Goal: Navigation & Orientation: Find specific page/section

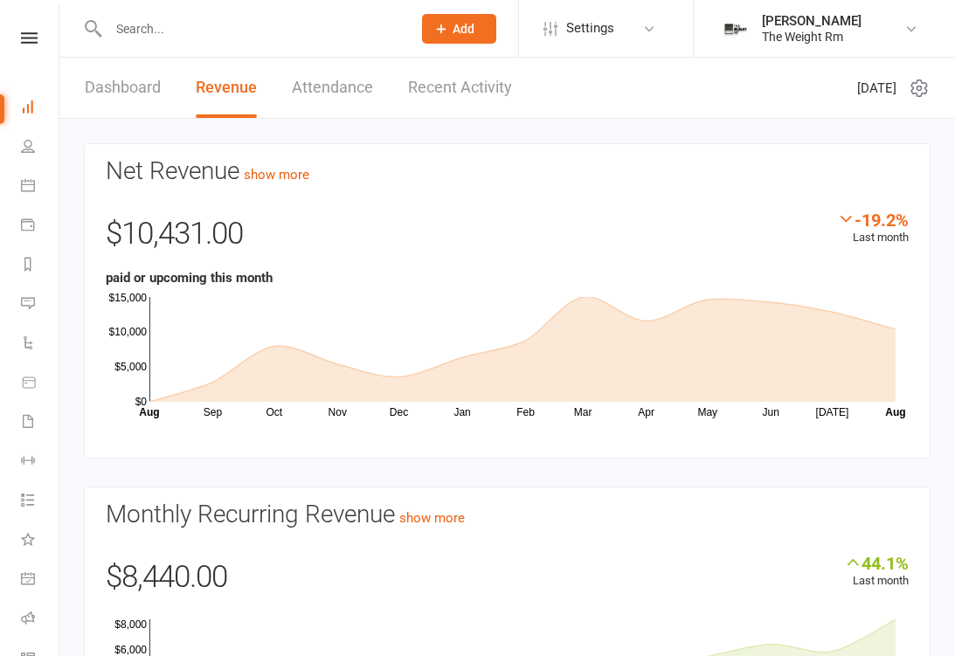
click at [466, 99] on link "Recent Activity" at bounding box center [460, 88] width 104 height 60
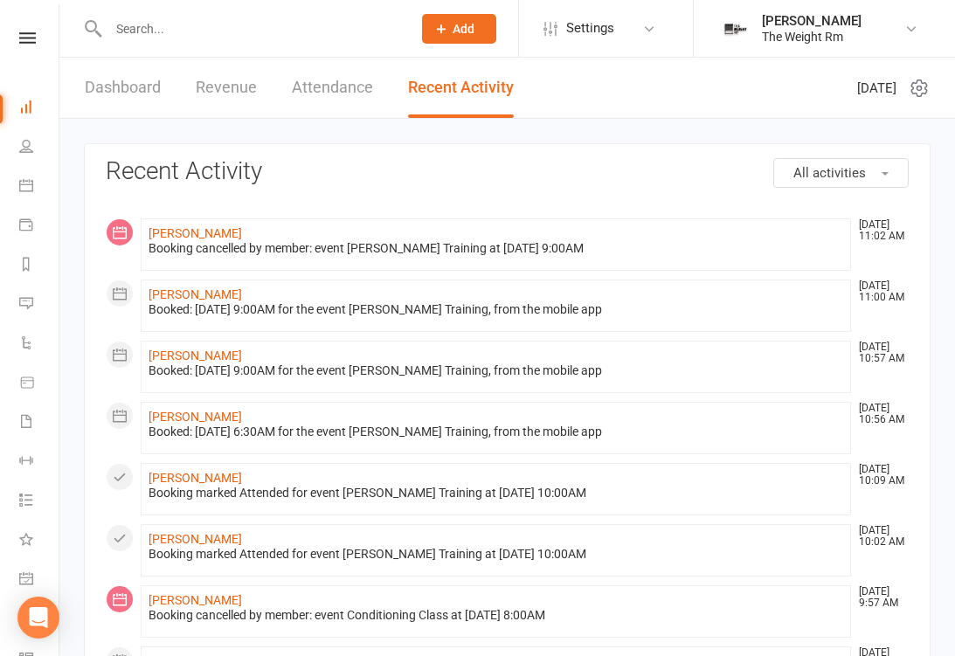
scroll to position [0, 2]
click at [30, 187] on icon at bounding box center [26, 185] width 14 height 14
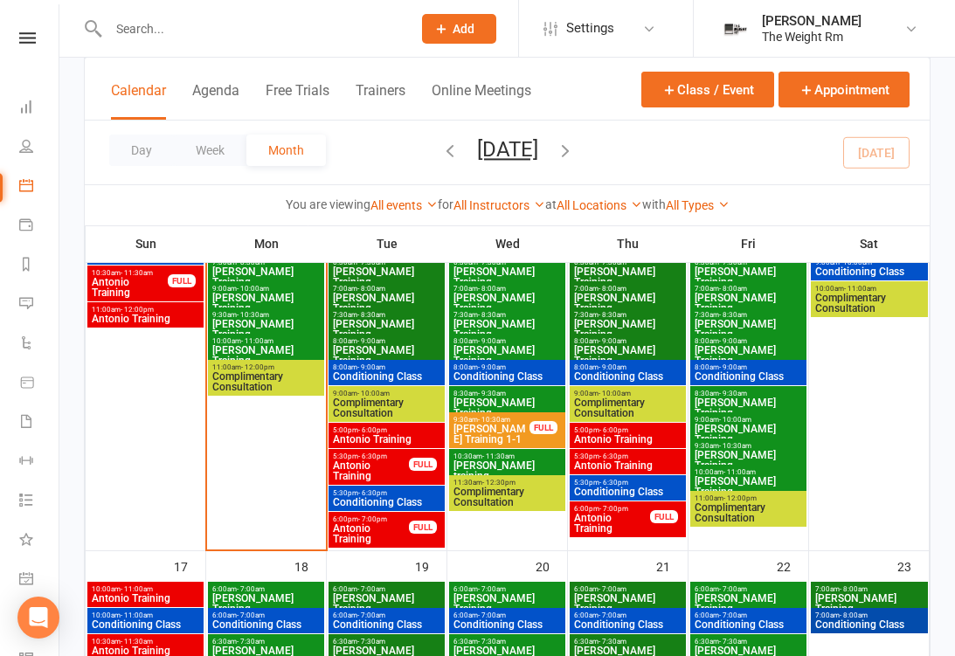
scroll to position [893, 0]
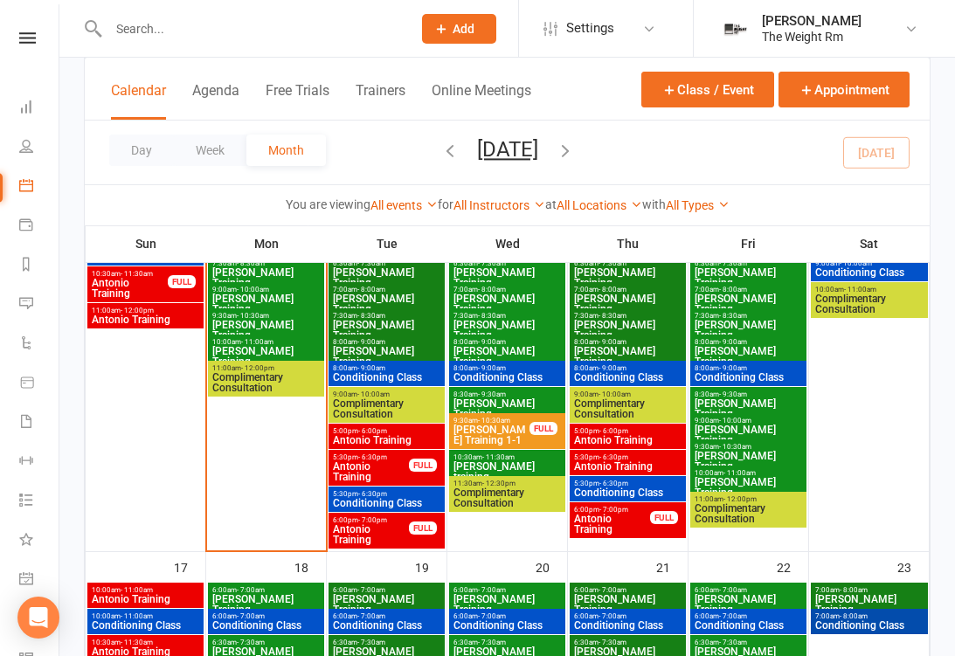
click at [422, 437] on span "Antonio Training" at bounding box center [386, 440] width 109 height 10
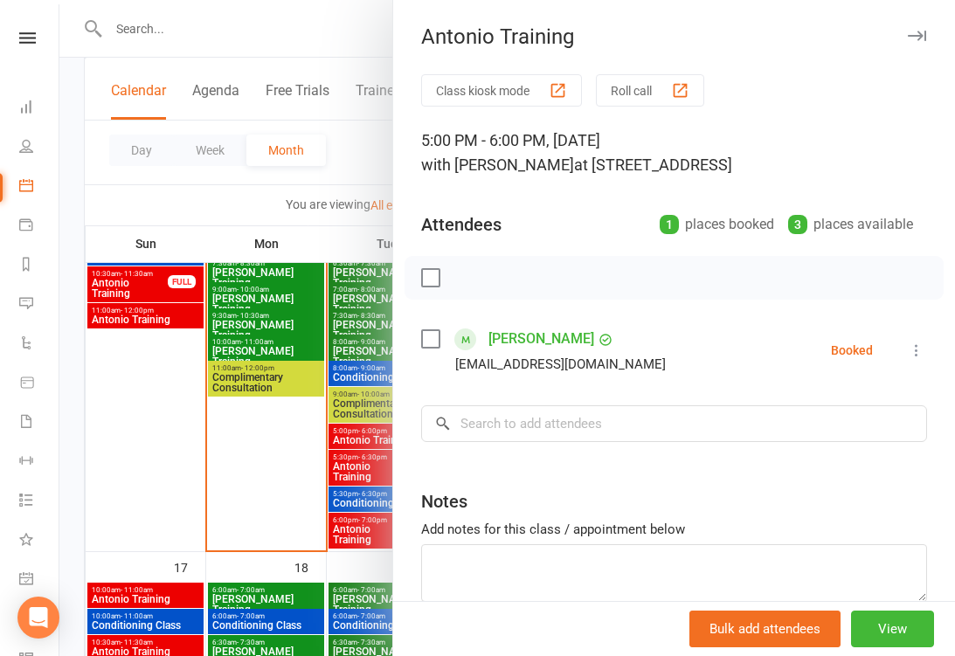
click at [353, 454] on div at bounding box center [507, 328] width 896 height 656
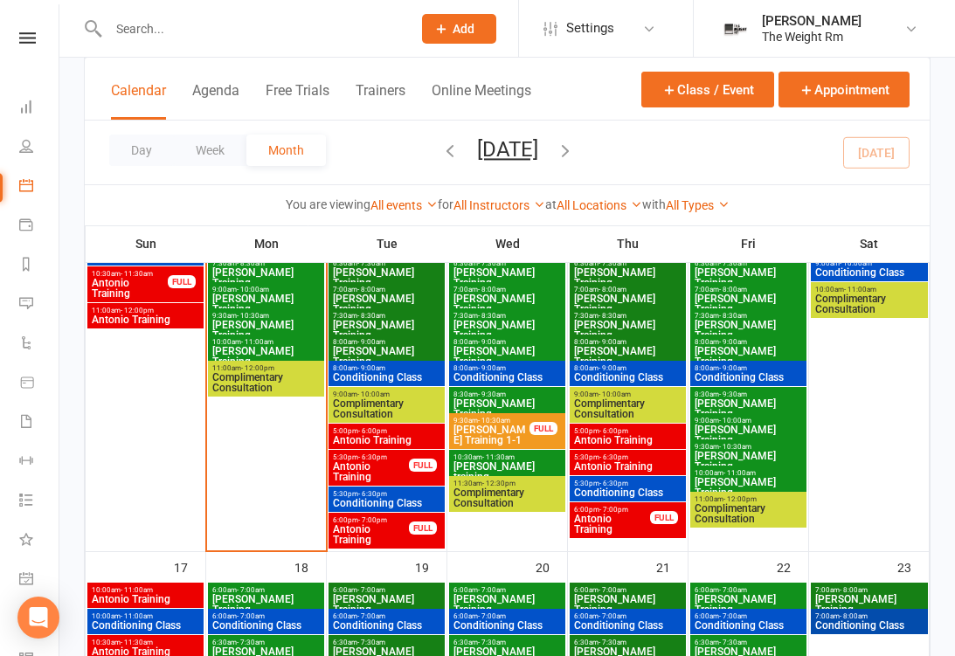
click at [385, 469] on span "Antonio Training" at bounding box center [371, 471] width 78 height 21
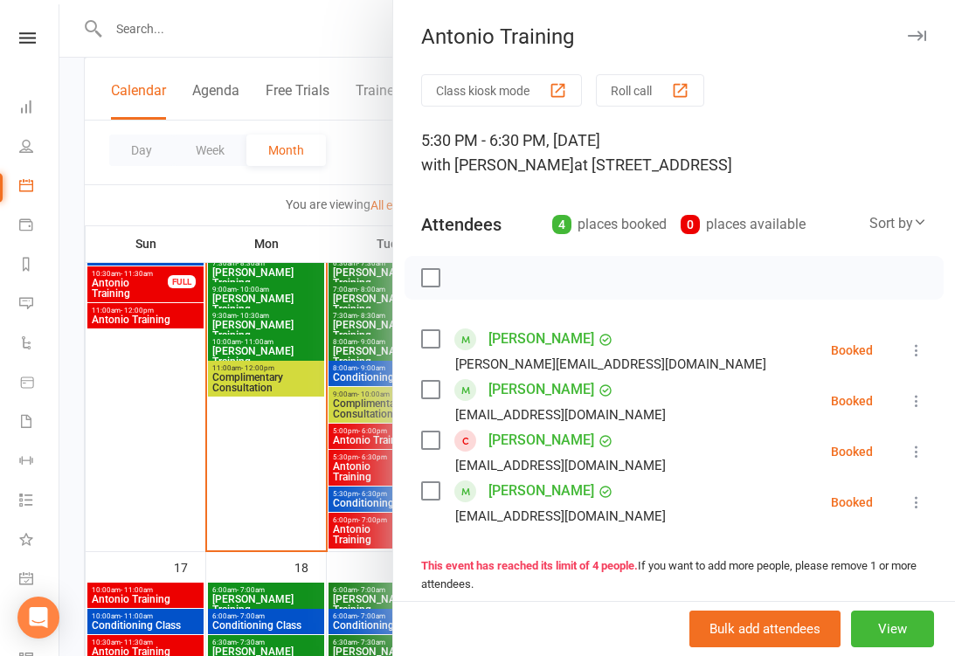
click at [363, 492] on div at bounding box center [507, 328] width 896 height 656
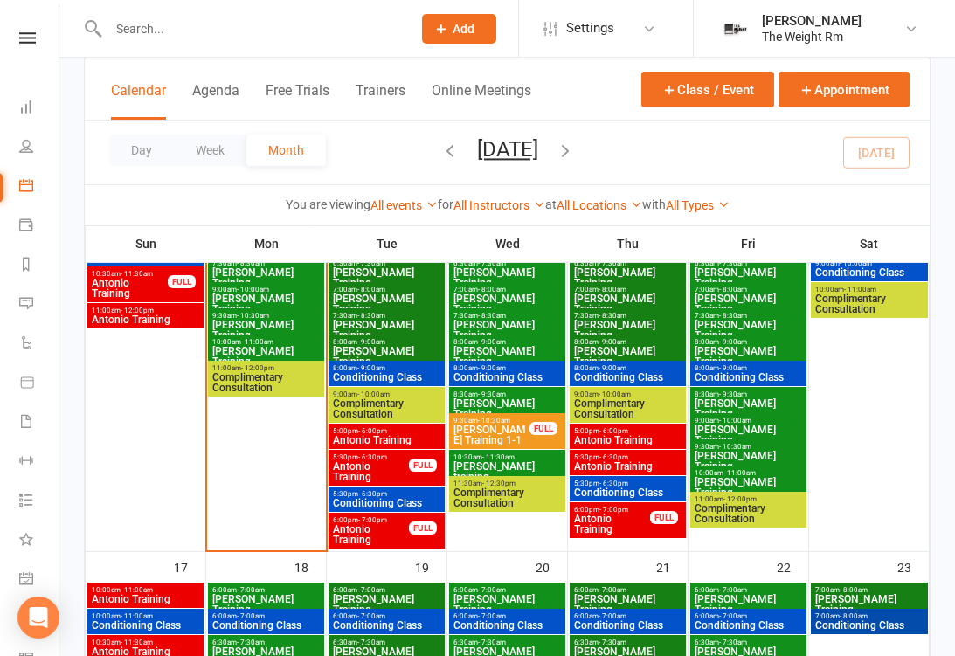
click at [377, 498] on span "Conditioning Class" at bounding box center [386, 503] width 109 height 10
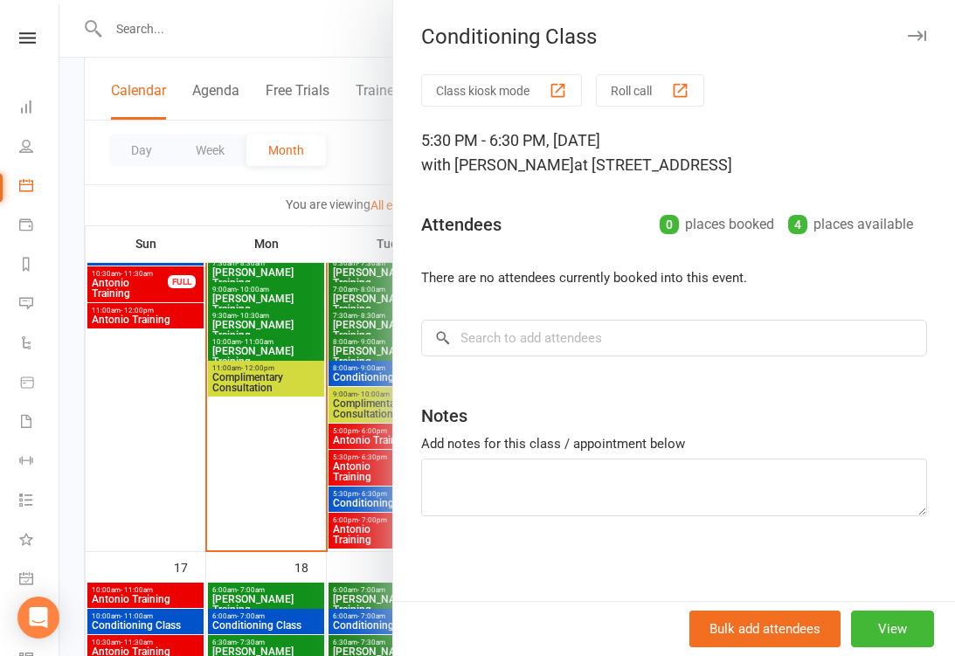
click at [362, 524] on div at bounding box center [507, 328] width 896 height 656
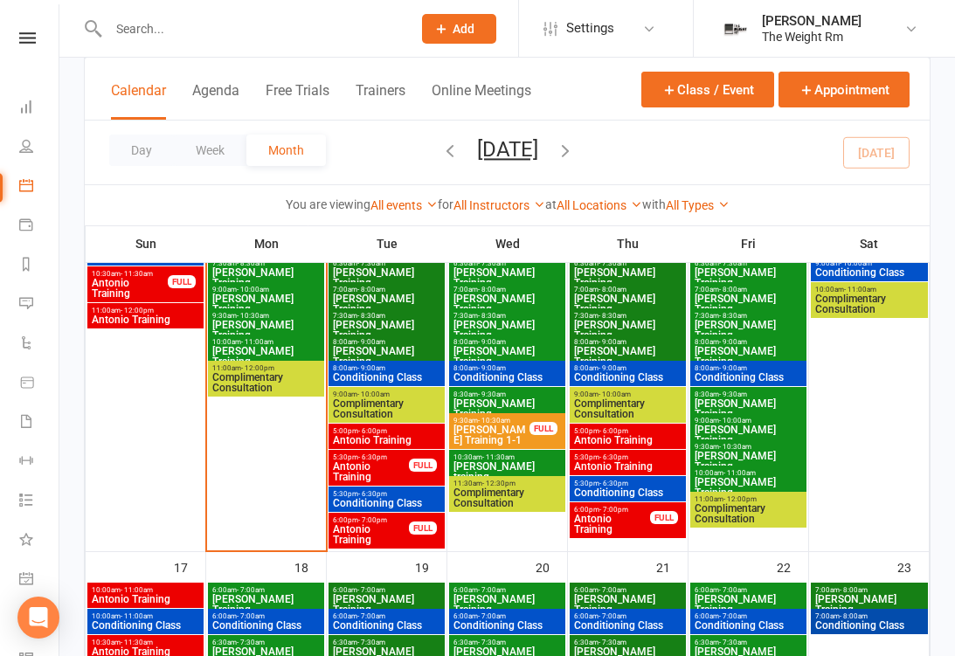
click at [375, 529] on span "Antonio Training" at bounding box center [371, 534] width 78 height 21
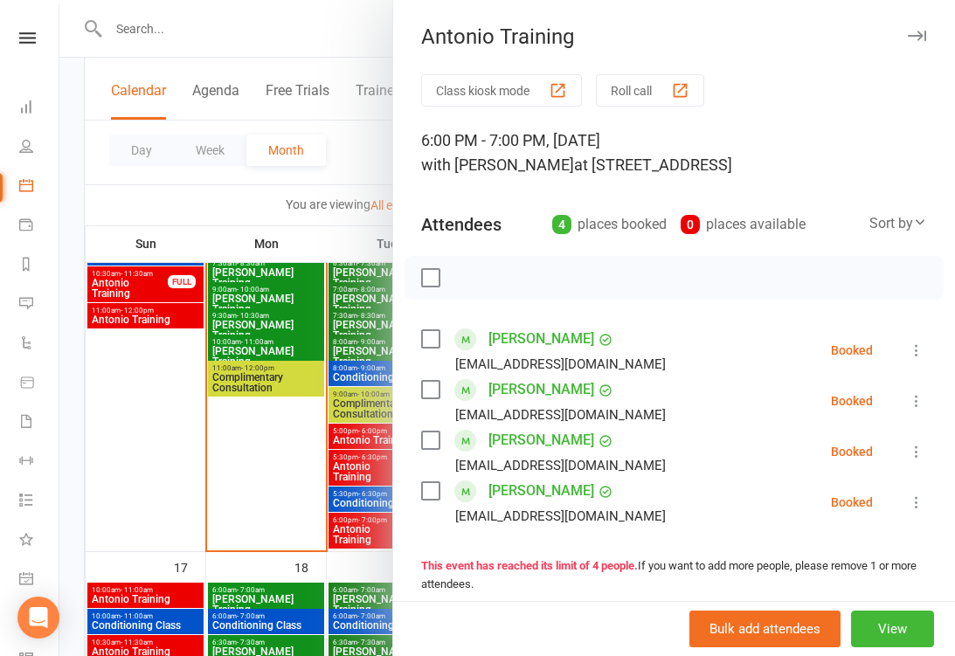
click at [364, 510] on div at bounding box center [507, 328] width 896 height 656
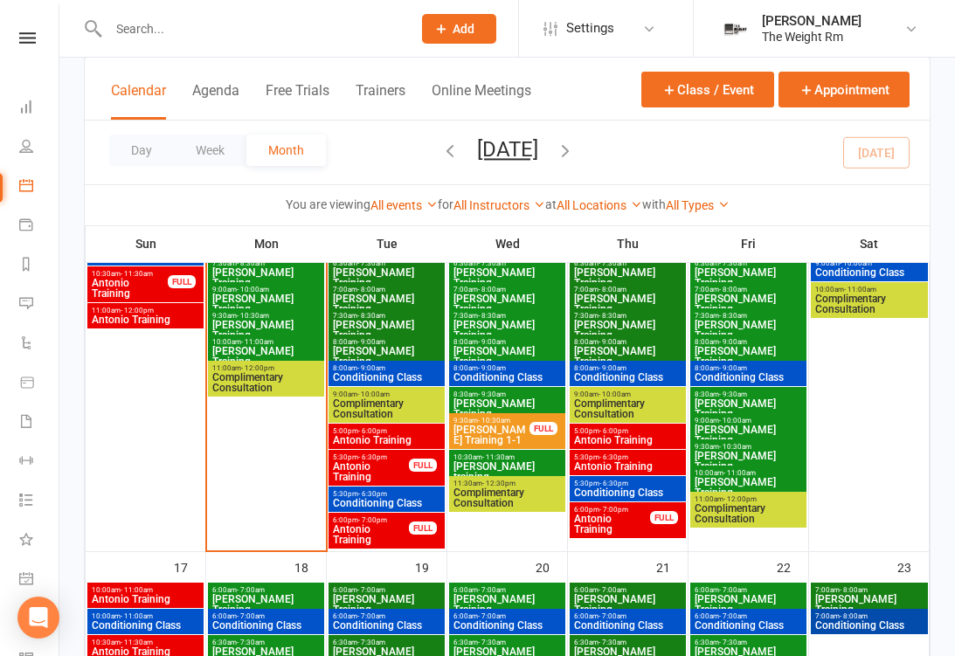
click at [622, 435] on span "Antonio Training" at bounding box center [627, 440] width 109 height 10
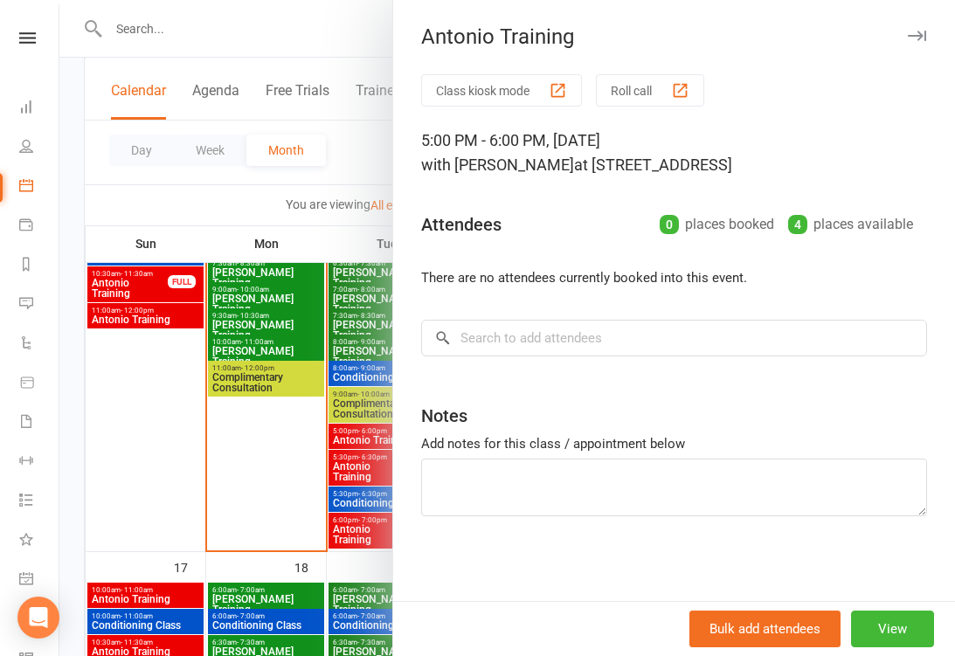
click at [357, 498] on div at bounding box center [507, 328] width 896 height 656
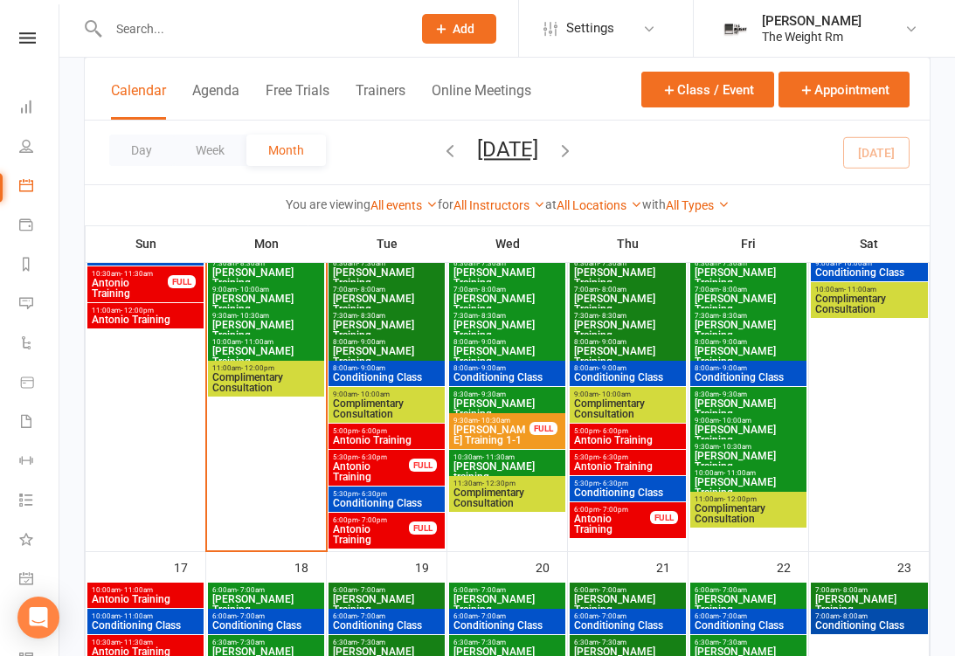
click at [628, 446] on span "Antonio Training" at bounding box center [627, 440] width 109 height 10
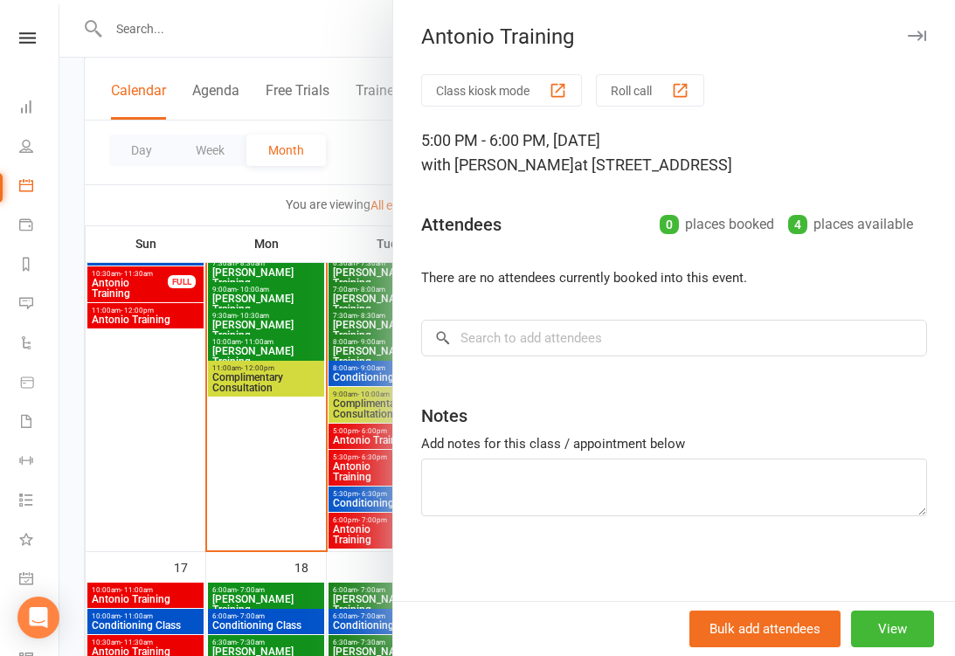
click at [350, 496] on div at bounding box center [507, 328] width 896 height 656
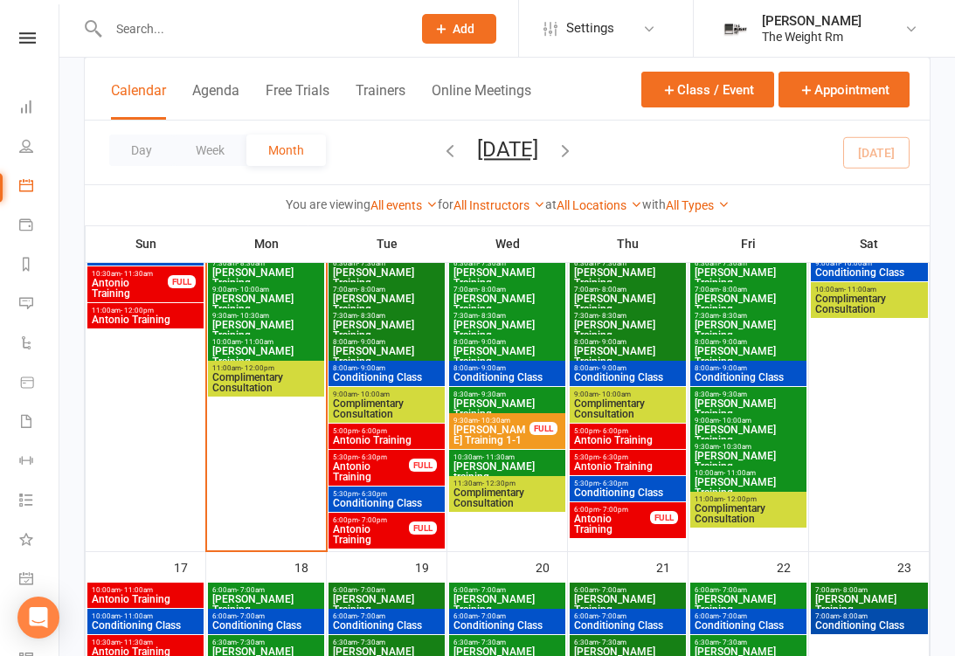
click at [617, 470] on span "Antonio Training" at bounding box center [627, 466] width 109 height 10
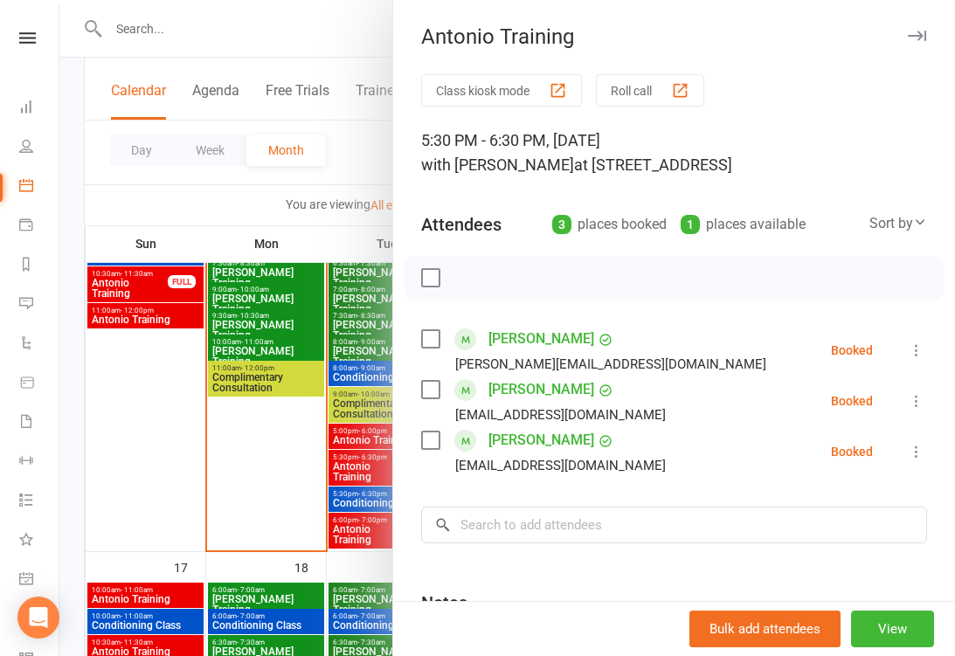
click at [360, 524] on div at bounding box center [507, 328] width 896 height 656
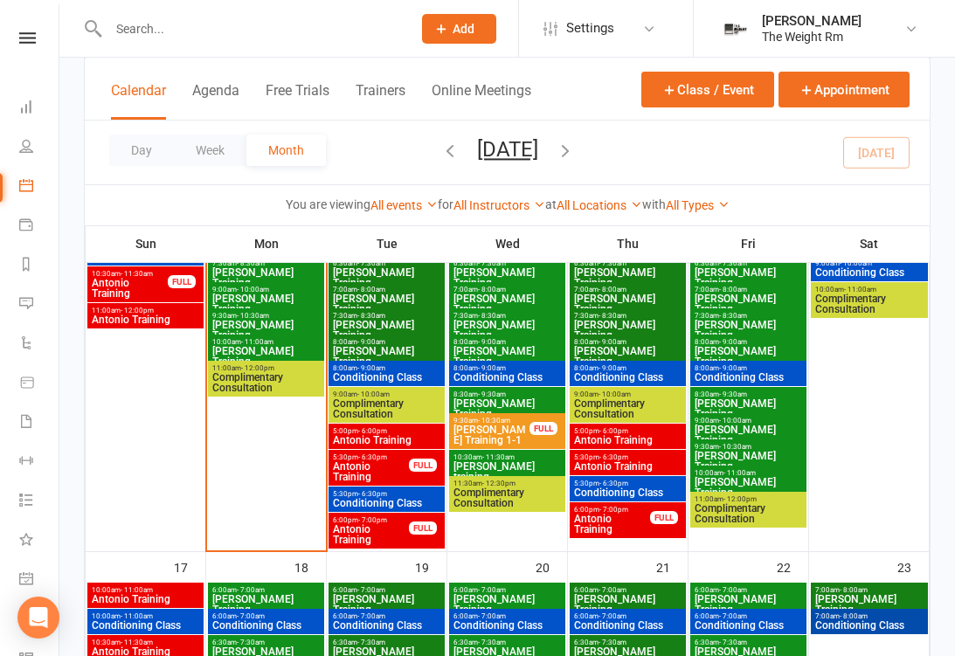
click at [621, 525] on span "Antonio Training" at bounding box center [612, 524] width 78 height 21
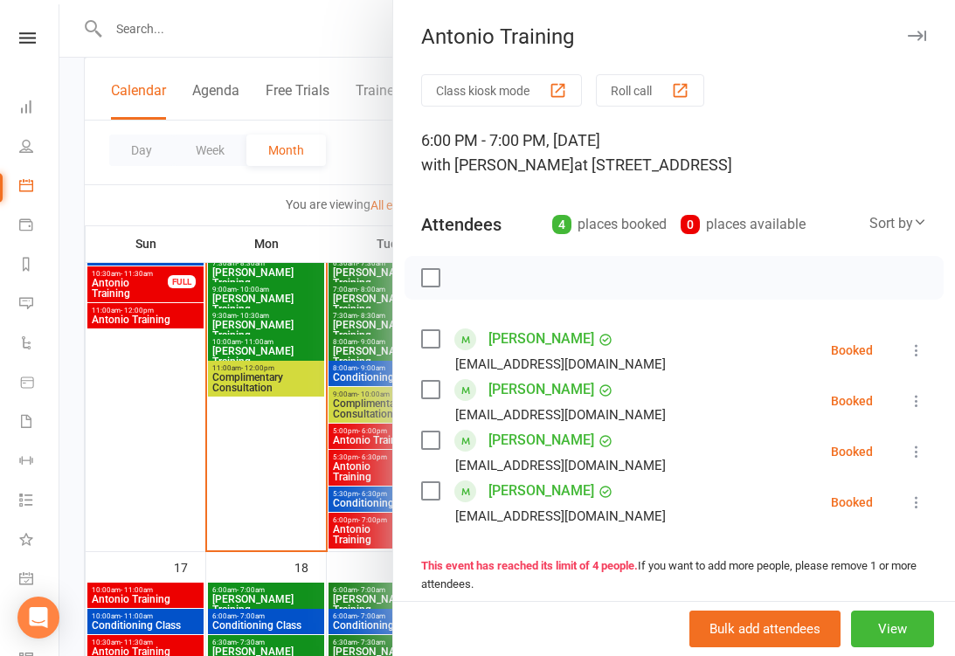
click at [343, 498] on div at bounding box center [507, 328] width 896 height 656
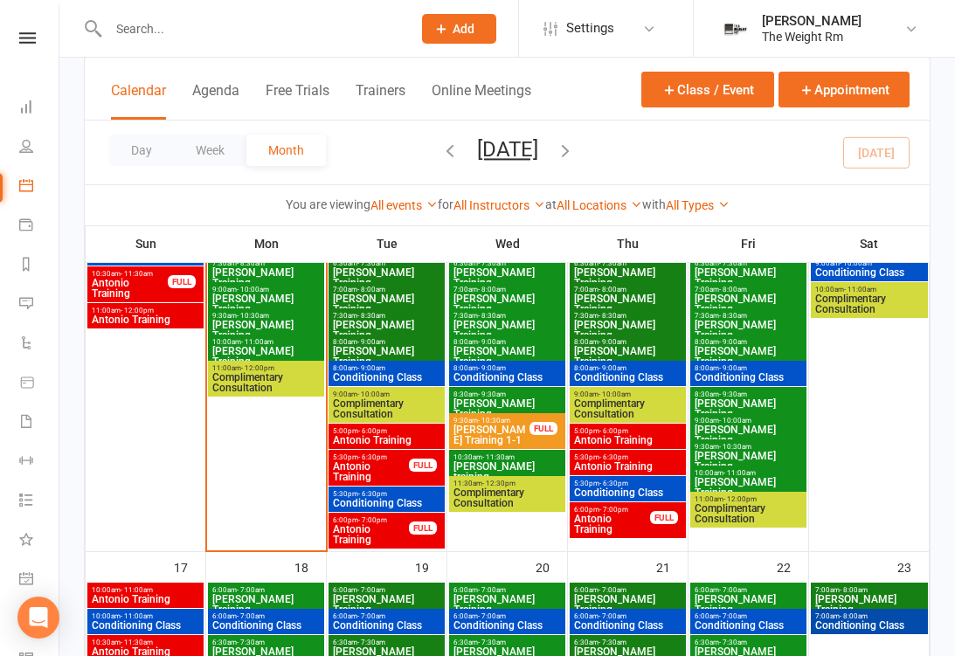
click at [382, 498] on span "Conditioning Class" at bounding box center [386, 503] width 109 height 10
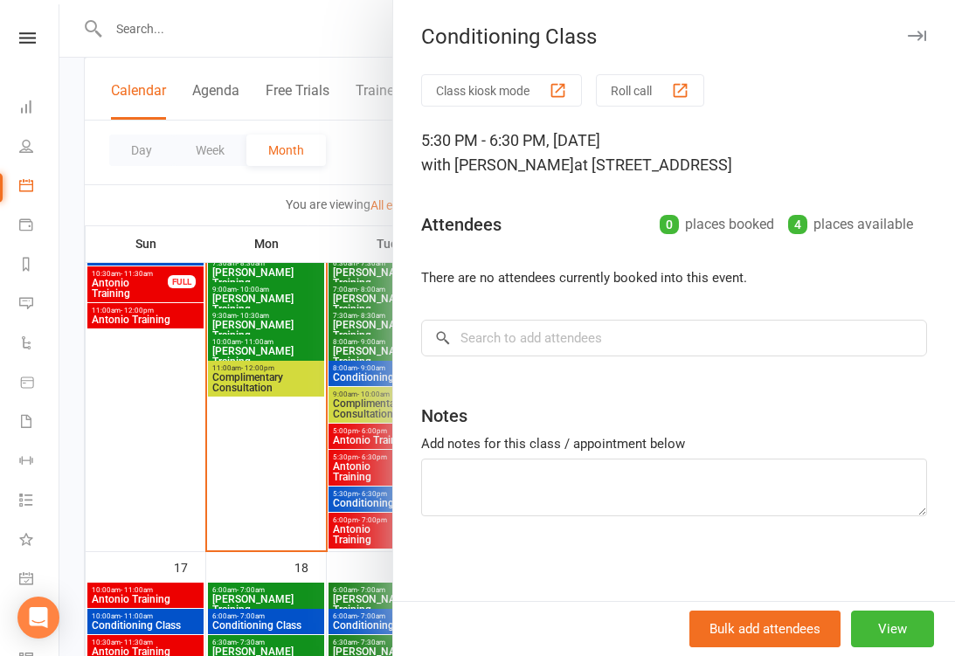
click at [362, 496] on div at bounding box center [507, 328] width 896 height 656
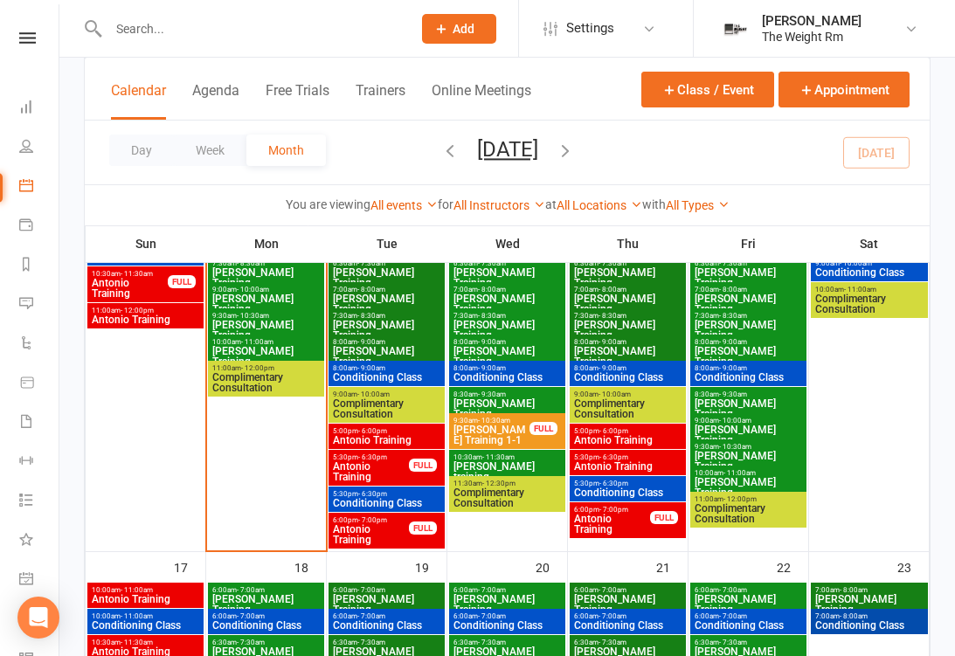
click at [32, 575] on icon at bounding box center [26, 579] width 14 height 14
